Goal: Transaction & Acquisition: Download file/media

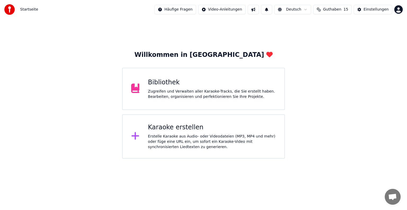
click at [194, 139] on div "Erstelle Karaoke aus Audio- oder Videodateien (MP3, MP4 und mehr) oder füge ein…" at bounding box center [212, 142] width 128 height 16
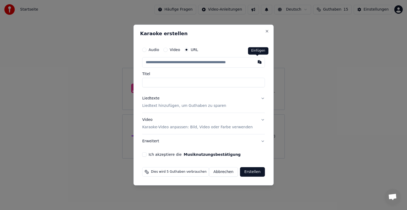
click at [257, 62] on button "button" at bounding box center [259, 62] width 11 height 10
type input "**********"
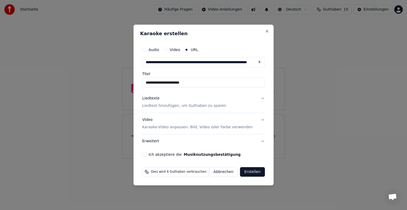
type input "**********"
click at [162, 106] on p "Liedtext hinzufügen, um Guthaben zu sparen" at bounding box center [184, 105] width 84 height 5
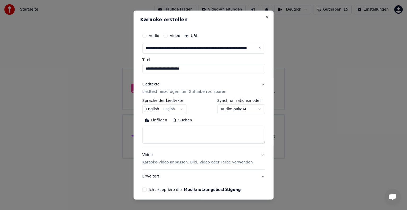
click at [159, 119] on button "Einfügen" at bounding box center [156, 120] width 28 height 8
drag, startPoint x: 160, startPoint y: 137, endPoint x: 138, endPoint y: 137, distance: 22.0
click at [138, 137] on div "**********" at bounding box center [203, 105] width 140 height 189
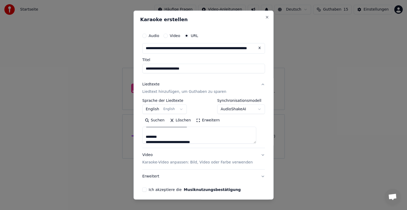
drag, startPoint x: 164, startPoint y: 137, endPoint x: 116, endPoint y: 136, distance: 47.7
click at [117, 136] on body "**********" at bounding box center [203, 79] width 407 height 159
click at [160, 136] on textarea "**********" at bounding box center [199, 135] width 114 height 17
click at [168, 136] on textarea "**********" at bounding box center [199, 135] width 114 height 17
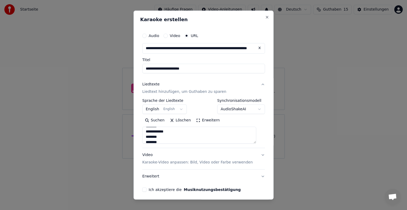
click at [170, 131] on textarea "**********" at bounding box center [199, 135] width 114 height 17
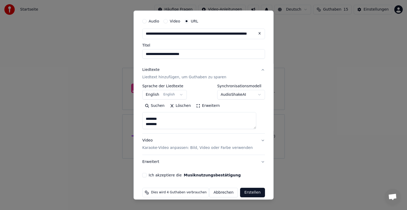
scroll to position [21, 0]
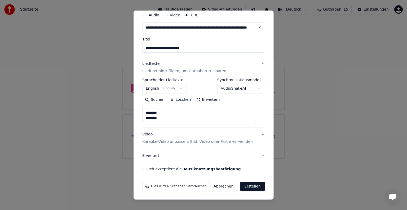
type textarea "**********"
click at [256, 134] on button "Video Karaoke-Video anpassen: Bild, Video oder Farbe verwenden" at bounding box center [203, 138] width 123 height 21
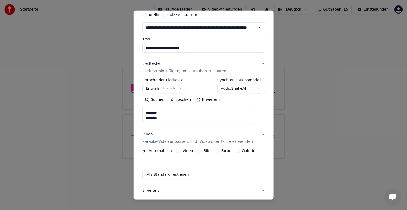
scroll to position [6, 0]
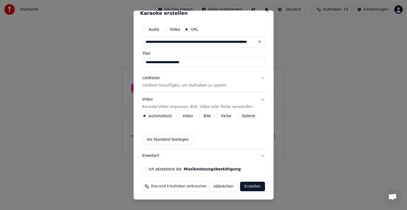
click at [255, 79] on button "Liedtexte Liedtext hinzufügen, um Guthaben zu sparen" at bounding box center [203, 81] width 123 height 21
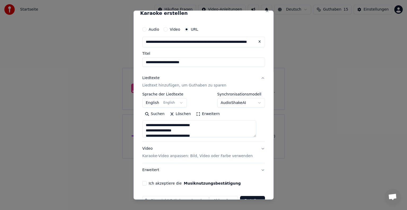
click at [256, 149] on button "Video Karaoke-Video anpassen: Bild, Video oder Farbe verwenden" at bounding box center [203, 152] width 123 height 21
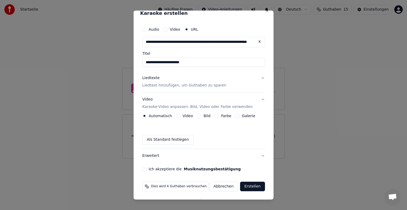
click at [251, 184] on button "Erstellen" at bounding box center [252, 187] width 25 height 10
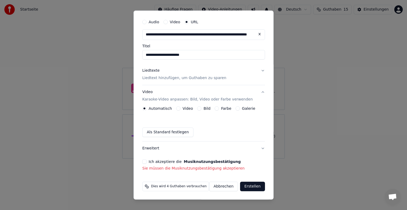
click at [146, 161] on button "Ich akzeptiere die Musiknutzungsbestätigung" at bounding box center [144, 162] width 4 height 4
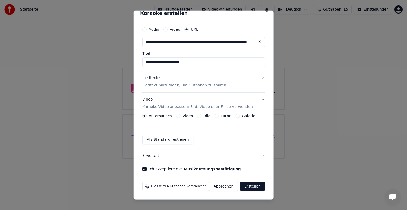
click at [241, 186] on button "Erstellen" at bounding box center [252, 187] width 25 height 10
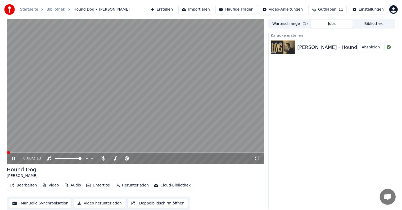
click at [7, 153] on span at bounding box center [8, 152] width 3 height 3
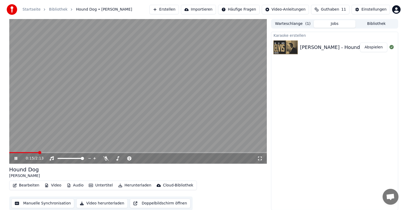
scroll to position [0, 0]
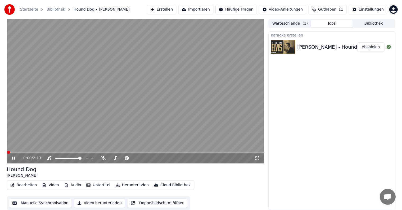
click at [7, 151] on span at bounding box center [8, 152] width 3 height 3
click at [130, 79] on video at bounding box center [136, 91] width 258 height 145
click at [7, 152] on span at bounding box center [8, 152] width 3 height 3
click at [11, 157] on icon at bounding box center [17, 158] width 12 height 4
click at [14, 157] on icon at bounding box center [13, 158] width 3 height 3
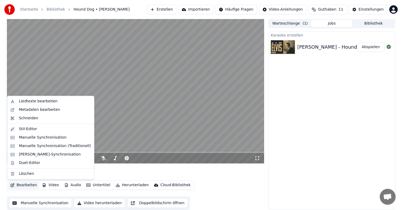
click at [23, 186] on button "Bearbeiten" at bounding box center [23, 185] width 31 height 7
click at [43, 102] on div "Liedtexte bearbeiten" at bounding box center [38, 101] width 39 height 5
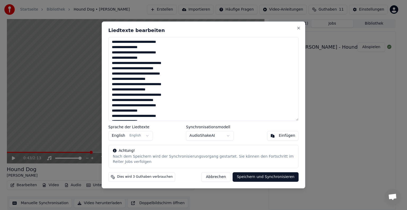
click at [169, 69] on textarea "**********" at bounding box center [203, 79] width 190 height 84
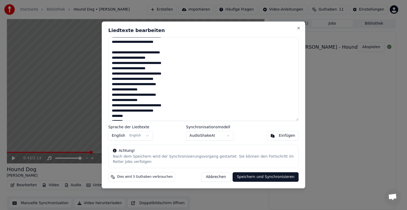
click at [167, 79] on textarea "**********" at bounding box center [203, 79] width 190 height 84
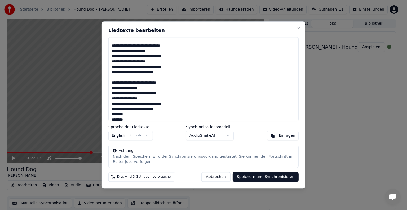
scroll to position [37, 0]
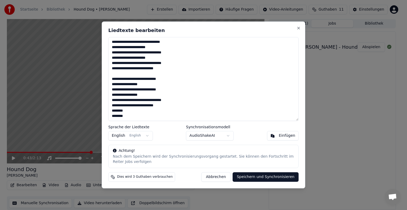
click at [168, 106] on textarea "**********" at bounding box center [203, 79] width 190 height 84
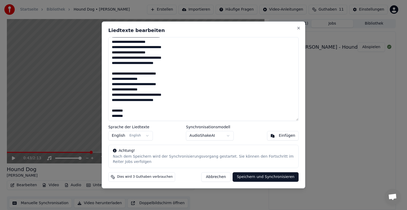
type textarea "**********"
click at [262, 176] on button "Speichern und Synchronisieren" at bounding box center [265, 178] width 66 height 10
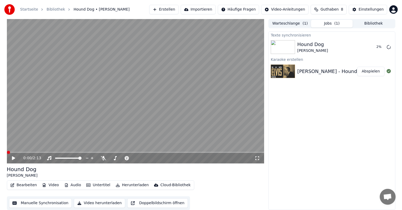
click at [7, 152] on span at bounding box center [8, 152] width 3 height 3
click at [14, 157] on icon at bounding box center [13, 158] width 3 height 3
click at [26, 185] on button "Bearbeiten" at bounding box center [23, 185] width 31 height 7
click at [23, 185] on button "Bearbeiten" at bounding box center [23, 185] width 31 height 7
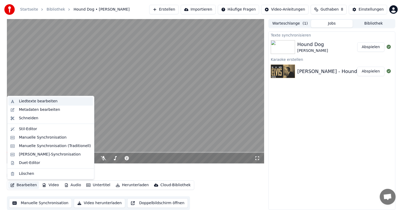
click at [29, 103] on div "Liedtexte bearbeiten" at bounding box center [38, 101] width 39 height 5
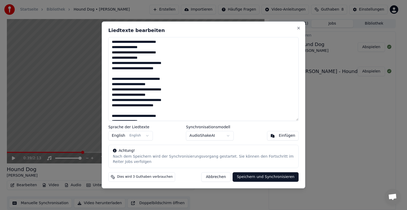
click at [219, 93] on textarea "**********" at bounding box center [203, 79] width 190 height 84
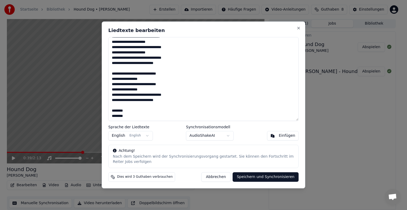
click at [145, 89] on textarea "**********" at bounding box center [203, 79] width 190 height 84
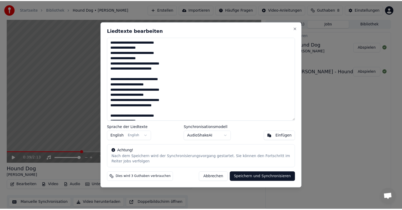
scroll to position [48, 0]
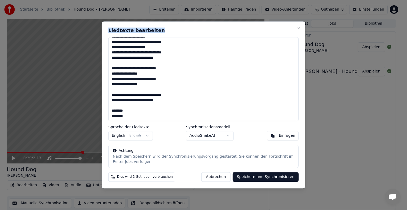
drag, startPoint x: 236, startPoint y: 29, endPoint x: 129, endPoint y: 62, distance: 111.5
click at [127, 64] on div "**********" at bounding box center [203, 104] width 203 height 167
type textarea "**********"
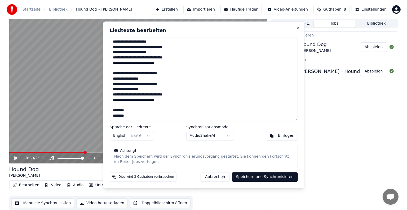
scroll to position [42, 0]
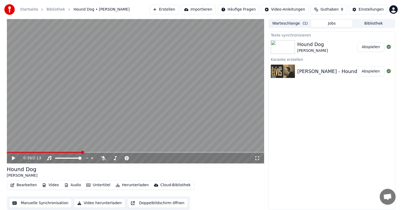
click at [334, 10] on span "Guthaben" at bounding box center [330, 9] width 18 height 5
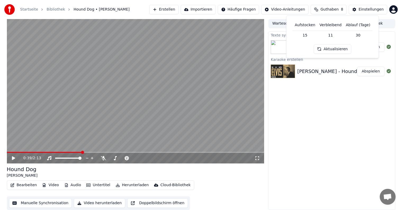
click at [331, 49] on button "Aktualisieren" at bounding box center [332, 49] width 37 height 10
click at [349, 98] on div "Texte synchronisieren Hound Dog Elvis Presley Abspielen Karaoke erstellen Elvis…" at bounding box center [331, 120] width 127 height 179
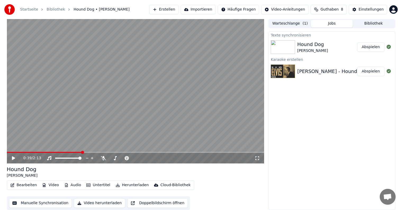
click at [179, 8] on button "Erstellen" at bounding box center [163, 10] width 29 height 10
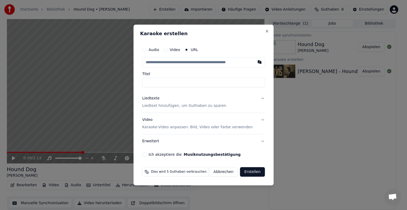
click at [256, 62] on button "button" at bounding box center [259, 62] width 11 height 10
type input "**********"
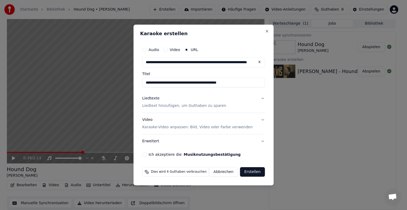
click at [237, 83] on input "**********" at bounding box center [203, 83] width 123 height 10
type input "**********"
click at [260, 119] on button "Video Karaoke-Video anpassen: Bild, Video oder Farbe verwenden" at bounding box center [203, 123] width 123 height 21
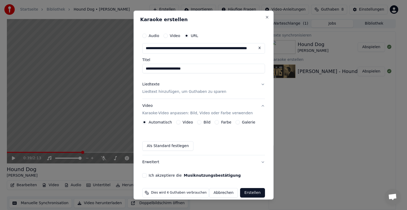
drag, startPoint x: 201, startPoint y: 124, endPoint x: 204, endPoint y: 124, distance: 2.9
click at [201, 124] on div "Bild" at bounding box center [203, 122] width 13 height 4
click at [190, 121] on label "Video" at bounding box center [187, 122] width 10 height 4
click at [180, 121] on button "Video" at bounding box center [178, 122] width 4 height 4
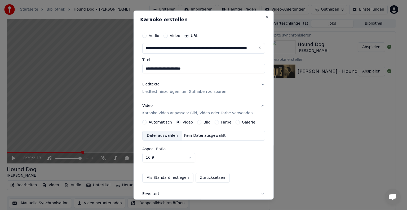
drag, startPoint x: 184, startPoint y: 122, endPoint x: 177, endPoint y: 122, distance: 7.7
click at [178, 122] on div "Video" at bounding box center [184, 122] width 17 height 4
click at [172, 122] on div "Automatisch Video Bild Farbe Galerie" at bounding box center [198, 122] width 113 height 4
click at [198, 123] on button "Bild" at bounding box center [199, 122] width 4 height 4
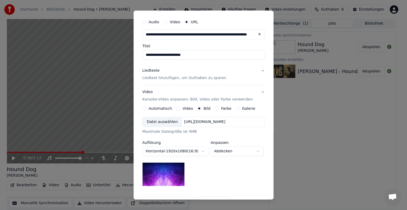
scroll to position [26, 0]
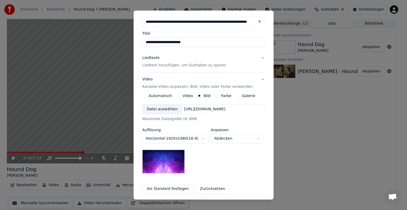
click at [214, 95] on button "Farbe" at bounding box center [216, 96] width 4 height 4
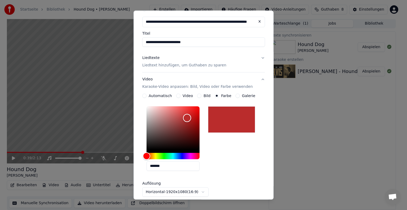
type input "*******"
drag, startPoint x: 149, startPoint y: 149, endPoint x: 189, endPoint y: 118, distance: 50.4
click at [189, 118] on div "Color" at bounding box center [186, 118] width 8 height 8
click at [240, 168] on div "*******" at bounding box center [203, 139] width 123 height 71
click at [232, 188] on div "**********" at bounding box center [203, 150] width 123 height 93
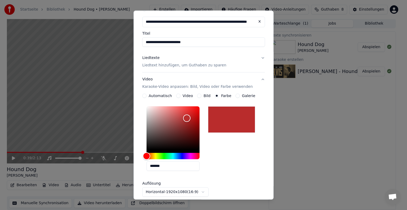
click at [162, 67] on p "Liedtext hinzufügen, um Guthaben zu sparen" at bounding box center [184, 65] width 84 height 5
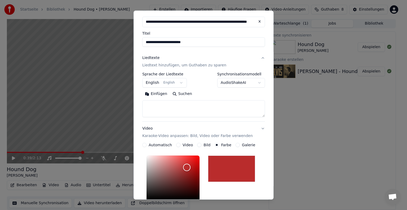
scroll to position [21, 0]
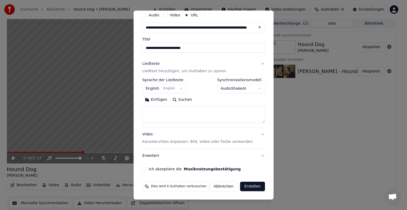
click at [156, 101] on button "Einfügen" at bounding box center [156, 100] width 28 height 8
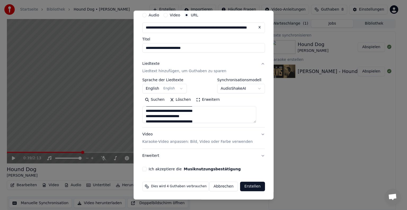
scroll to position [95, 0]
drag, startPoint x: 215, startPoint y: 111, endPoint x: 141, endPoint y: 112, distance: 73.6
click at [143, 112] on div "**********" at bounding box center [203, 91] width 127 height 166
drag, startPoint x: 213, startPoint y: 121, endPoint x: 168, endPoint y: 118, distance: 45.4
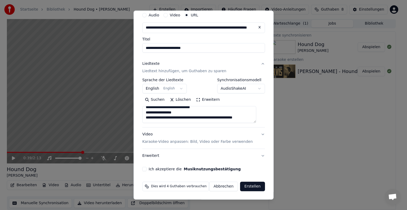
click at [168, 118] on textarea at bounding box center [199, 114] width 114 height 17
click at [172, 116] on textarea at bounding box center [199, 114] width 114 height 17
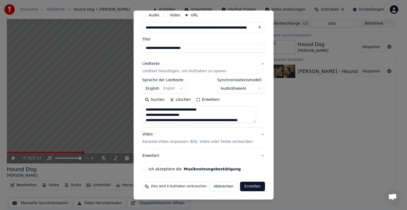
scroll to position [125, 0]
click at [214, 118] on textarea at bounding box center [199, 114] width 114 height 17
click at [146, 113] on textarea at bounding box center [199, 114] width 114 height 17
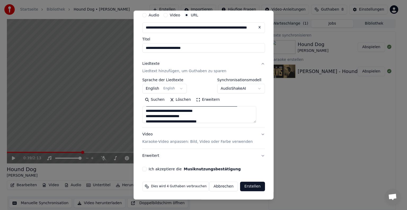
scroll to position [178, 0]
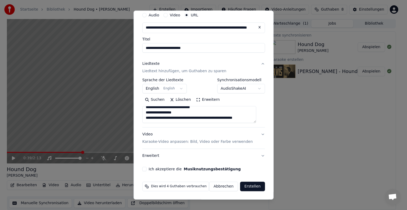
type textarea "**********"
click at [251, 186] on button "Erstellen" at bounding box center [252, 187] width 25 height 10
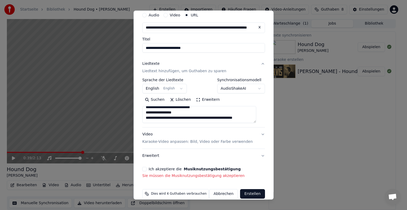
click at [146, 169] on button "Ich akzeptiere die Musiknutzungsbestätigung" at bounding box center [144, 169] width 4 height 4
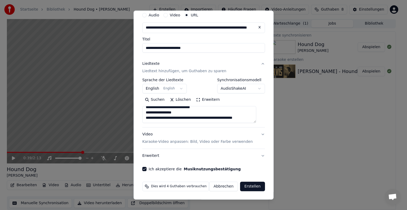
click at [247, 187] on button "Erstellen" at bounding box center [252, 187] width 25 height 10
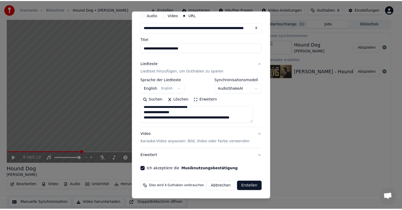
scroll to position [173, 0]
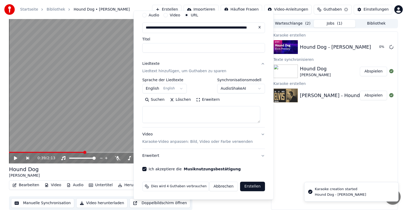
select select
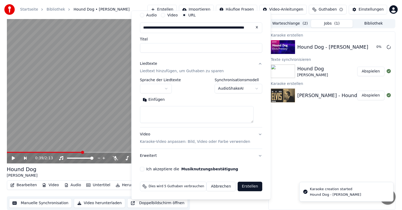
scroll to position [0, 0]
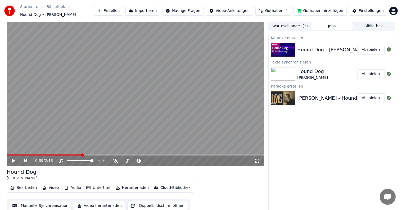
click at [373, 48] on button "Abspielen" at bounding box center [370, 50] width 27 height 10
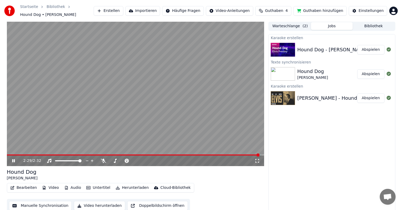
click at [12, 159] on icon at bounding box center [17, 161] width 12 height 4
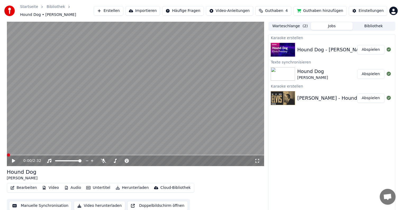
click at [7, 154] on span at bounding box center [8, 155] width 3 height 3
click at [13, 159] on icon at bounding box center [13, 161] width 3 height 4
click at [145, 89] on video at bounding box center [136, 93] width 258 height 145
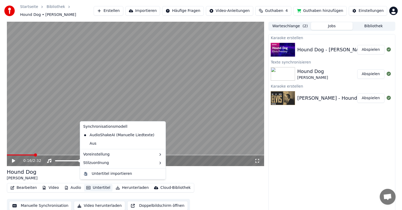
click at [97, 185] on button "Untertitel" at bounding box center [98, 187] width 28 height 7
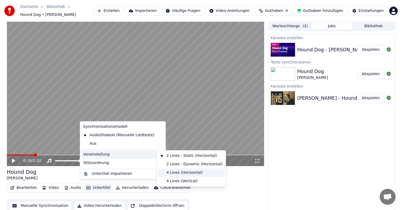
click at [170, 172] on div "4 Lines (Horizontal)" at bounding box center [191, 173] width 67 height 8
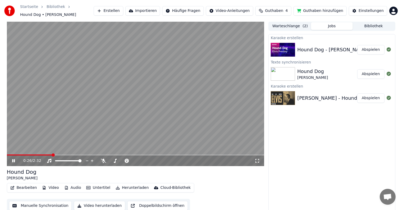
click at [14, 159] on icon at bounding box center [13, 160] width 3 height 3
click at [7, 154] on span at bounding box center [8, 155] width 3 height 3
click at [348, 144] on div "Karaoke erstellen Hound Dog - Elvis Presley Abspielen Texte synchronisieren Hou…" at bounding box center [331, 123] width 127 height 179
click at [14, 159] on icon at bounding box center [13, 161] width 3 height 4
click at [13, 159] on icon at bounding box center [17, 161] width 12 height 4
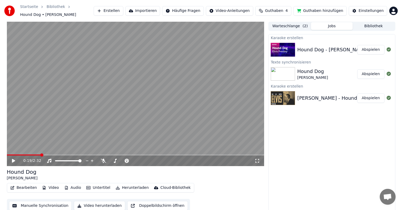
click at [97, 186] on button "Untertitel" at bounding box center [98, 187] width 28 height 7
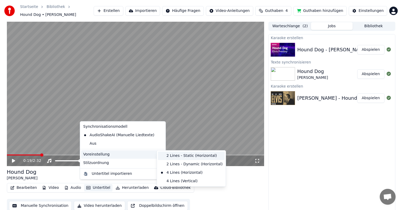
click at [174, 157] on div "2 Lines - Static (Horizontal)" at bounding box center [191, 156] width 67 height 8
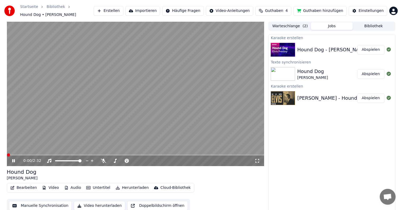
click at [7, 155] on span at bounding box center [8, 155] width 3 height 3
click at [13, 159] on icon at bounding box center [13, 160] width 3 height 3
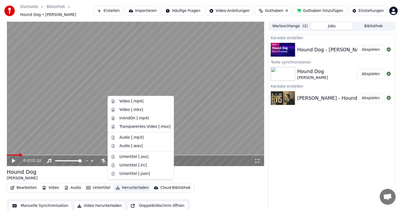
click at [126, 184] on button "Herunterladen" at bounding box center [132, 187] width 37 height 7
click at [132, 185] on button "Herunterladen" at bounding box center [132, 187] width 37 height 7
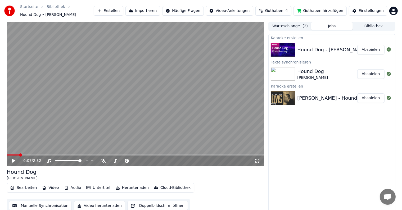
click at [120, 185] on button "Herunterladen" at bounding box center [132, 187] width 37 height 7
click at [88, 202] on button "Video herunterladen" at bounding box center [99, 206] width 51 height 10
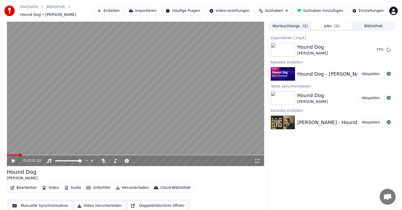
click at [98, 202] on button "Video herunterladen" at bounding box center [99, 206] width 51 height 10
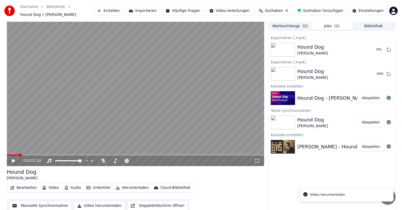
click at [361, 197] on li "Video herunterladen" at bounding box center [346, 195] width 94 height 14
click at [287, 25] on button "Warteschlange ( 2 )" at bounding box center [290, 26] width 42 height 8
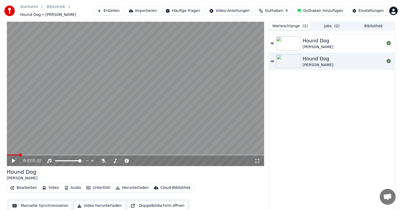
click at [375, 22] on button "Bibliothek" at bounding box center [374, 26] width 42 height 8
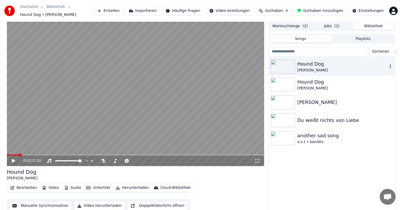
click at [314, 64] on div "Hound Dog" at bounding box center [342, 63] width 90 height 7
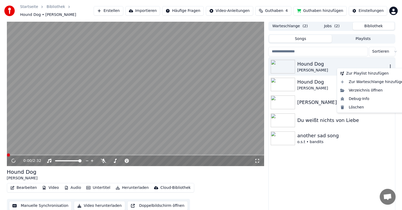
click at [390, 65] on icon "button" at bounding box center [390, 67] width 1 height 4
click at [13, 159] on icon at bounding box center [13, 160] width 3 height 3
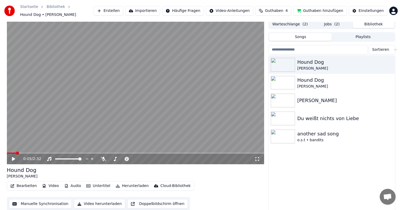
scroll to position [2, 0]
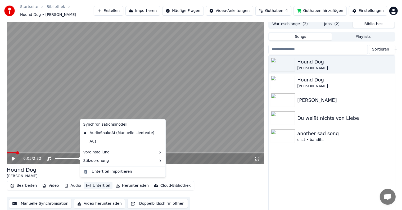
click at [93, 184] on button "Untertitel" at bounding box center [98, 185] width 28 height 7
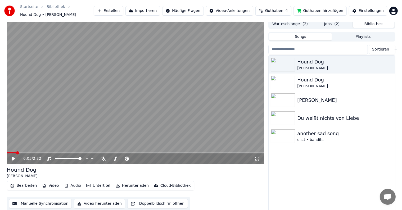
click at [128, 184] on button "Herunterladen" at bounding box center [132, 185] width 37 height 7
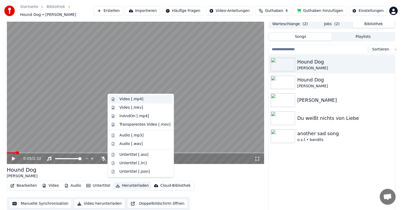
click at [125, 101] on div "Video [.mp4]" at bounding box center [131, 99] width 24 height 5
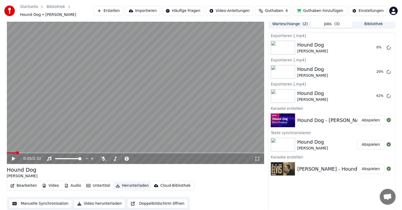
scroll to position [0, 0]
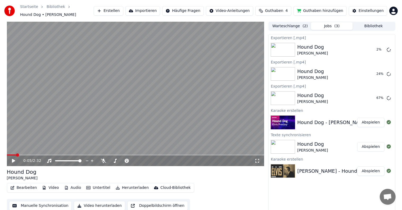
click at [99, 204] on button "Video herunterladen" at bounding box center [99, 206] width 51 height 10
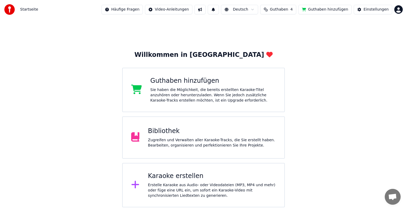
click at [174, 140] on div "Zugreifen und Verwalten aller Karaoke-Tracks, die Sie erstellt haben. Bearbeite…" at bounding box center [212, 143] width 128 height 11
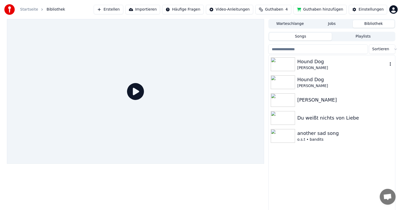
click at [360, 65] on div "[PERSON_NAME]" at bounding box center [342, 67] width 90 height 5
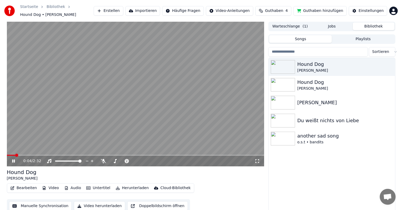
click at [12, 160] on icon at bounding box center [13, 161] width 3 height 3
click at [197, 8] on html "Startseite Bibliothek Hound Dog • [PERSON_NAME] Erstellen Importieren Häufige F…" at bounding box center [201, 105] width 402 height 210
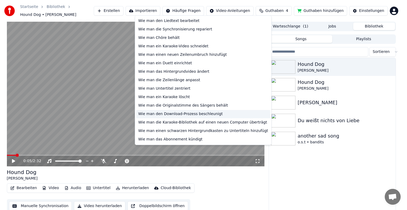
click at [191, 111] on div "Wie man den Download-Prozess beschleunigt" at bounding box center [203, 114] width 134 height 8
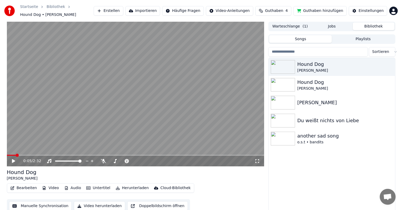
click at [98, 203] on button "Video herunterladen" at bounding box center [99, 206] width 51 height 10
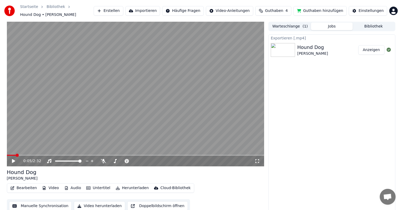
click at [373, 46] on button "Anzeigen" at bounding box center [371, 50] width 26 height 10
